Goal: Transaction & Acquisition: Obtain resource

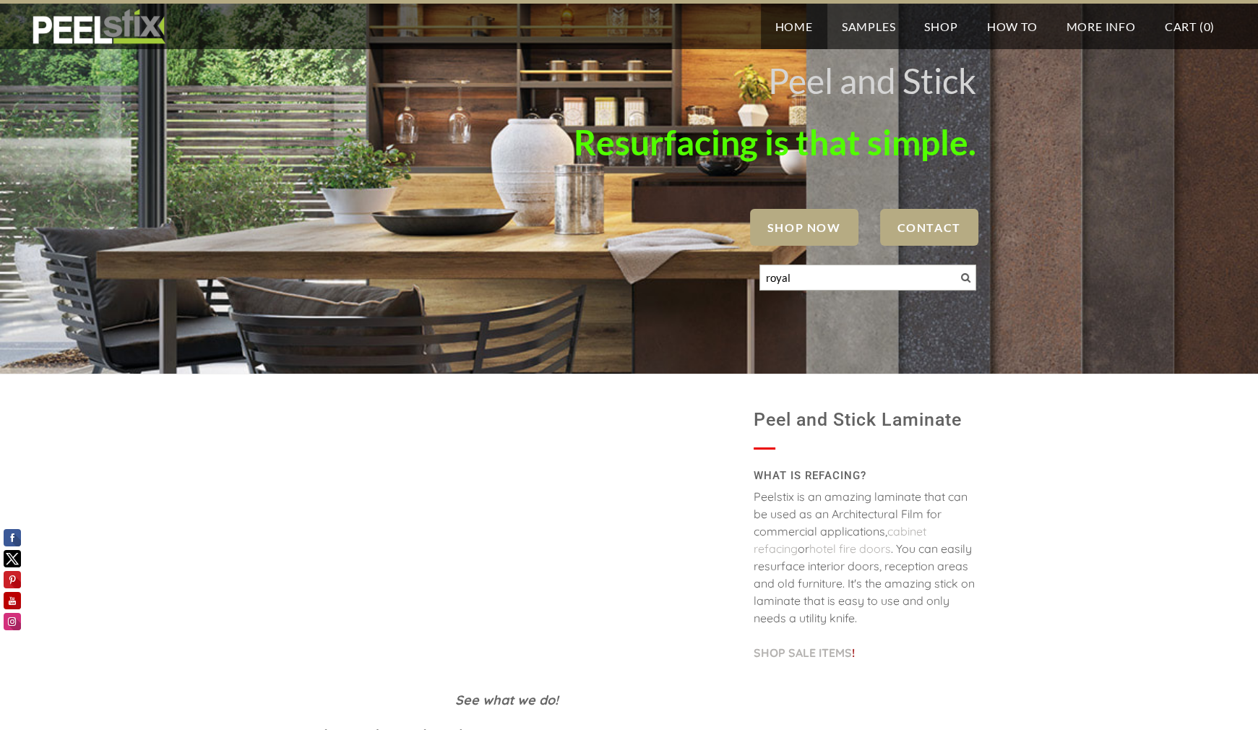
type input "royal"
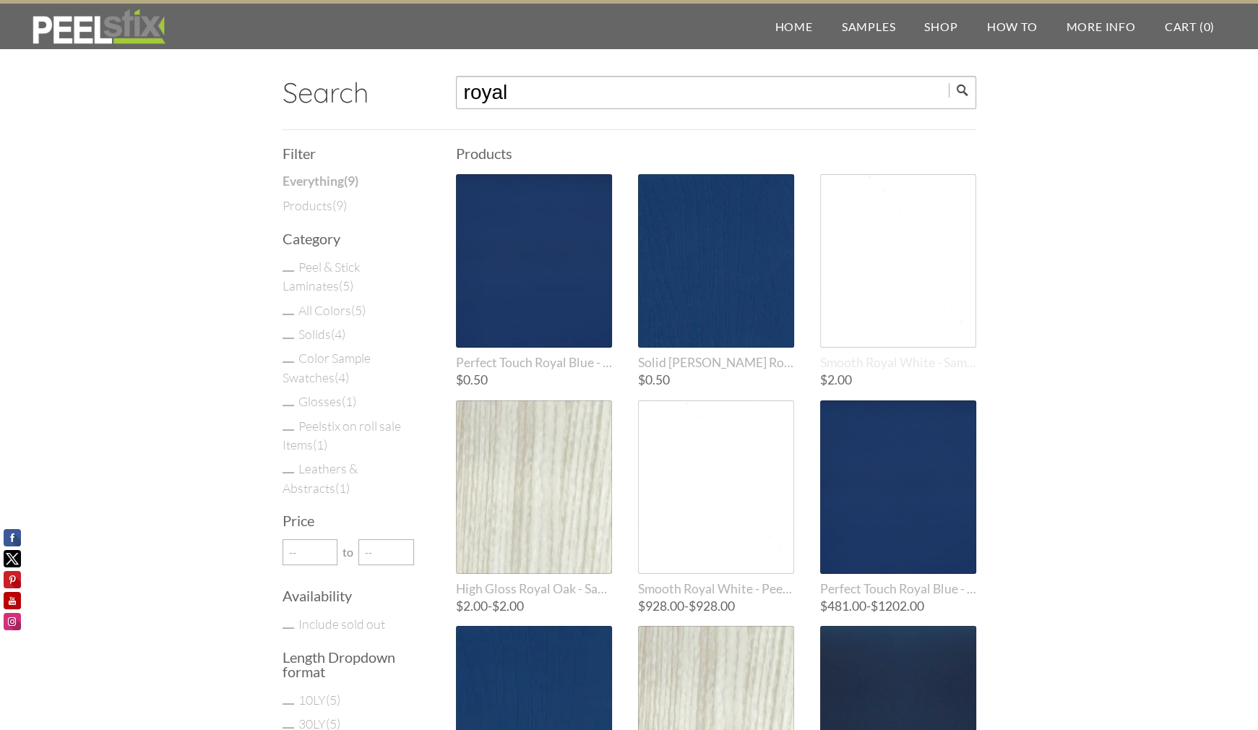
click at [931, 293] on div at bounding box center [898, 260] width 156 height 173
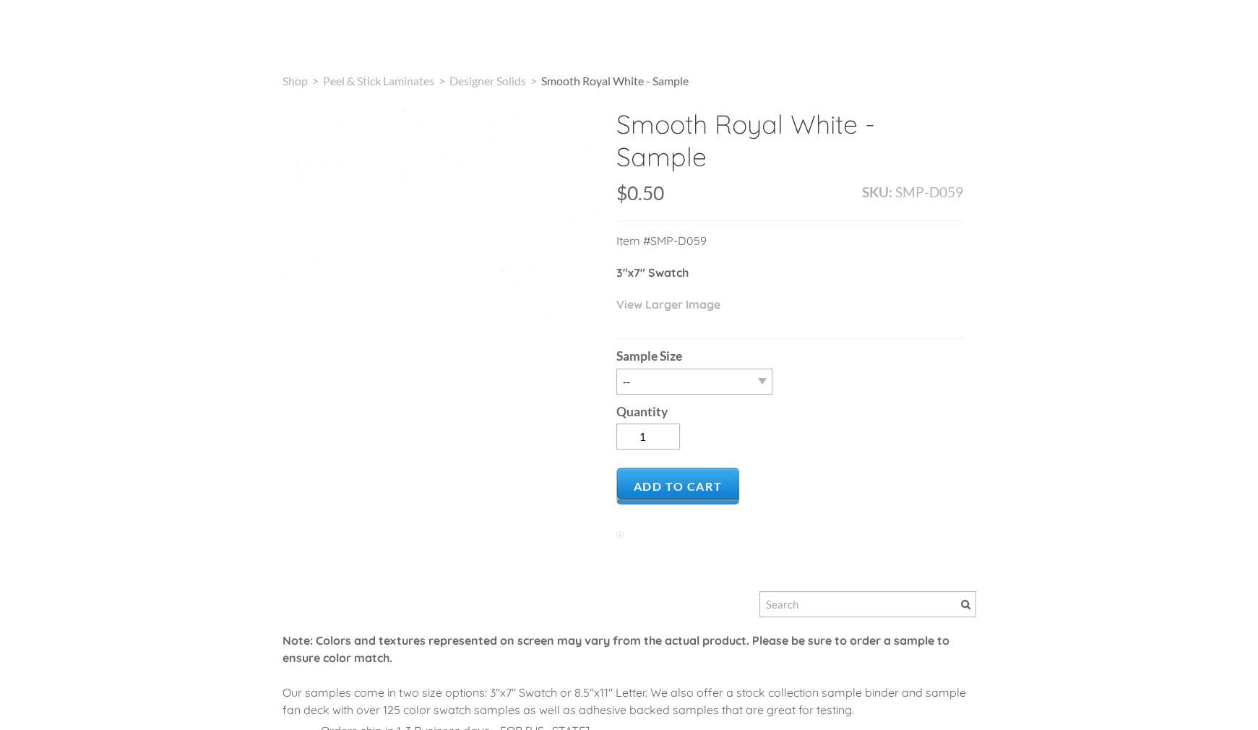
type input "0"
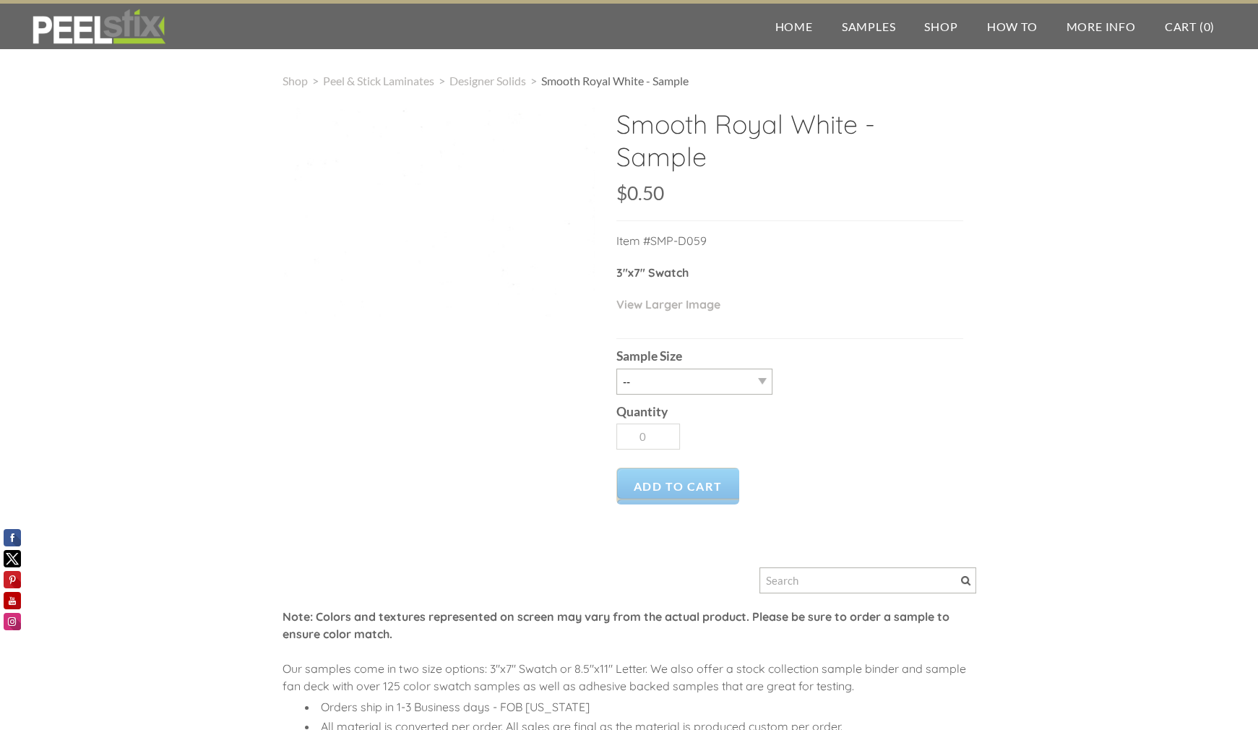
click at [931, 293] on p "3"x7" Swatch" at bounding box center [789, 280] width 347 height 32
click at [752, 134] on h2 "Smooth Royal White - Sample" at bounding box center [789, 146] width 347 height 76
click at [526, 418] on div "Smooth Royal White - Sample SKU: $0.50 $0.50 Unavailable per item Item #SMP-D05…" at bounding box center [630, 450] width 694 height 684
click at [584, 251] on div at bounding box center [439, 212] width 312 height 208
